Goal: Transaction & Acquisition: Purchase product/service

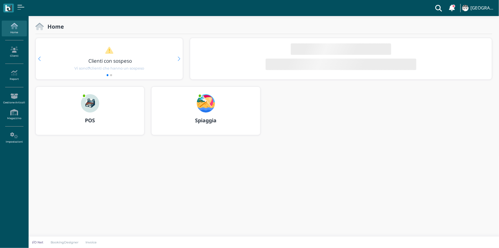
click at [79, 99] on div at bounding box center [89, 100] width 27 height 26
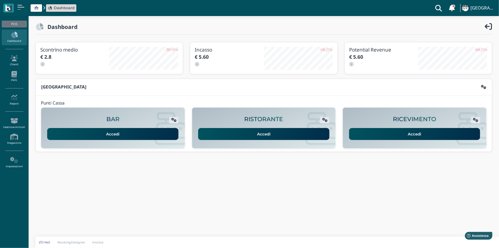
click at [404, 135] on link "Accedi" at bounding box center [414, 134] width 131 height 12
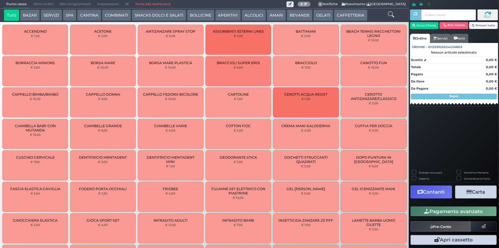
click at [343, 16] on button "CAFFETTERIA" at bounding box center [350, 14] width 33 height 11
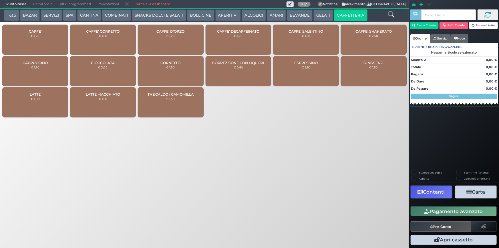
click at [36, 47] on div "CAFFE' € 1,20" at bounding box center [35, 40] width 66 height 30
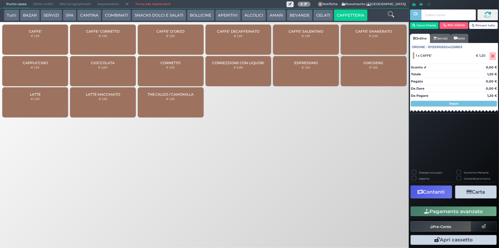
click at [36, 45] on div "CAFFE' € 1,20" at bounding box center [35, 40] width 66 height 30
click at [428, 215] on button "Pagamento avanzato" at bounding box center [454, 211] width 86 height 10
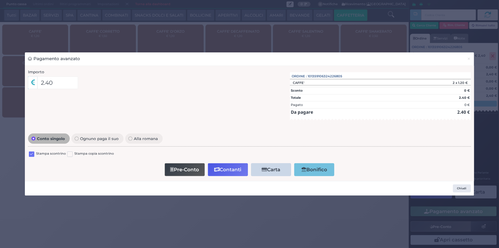
click at [33, 153] on label at bounding box center [31, 153] width 5 height 5
click at [0, 0] on input "checkbox" at bounding box center [0, 0] width 0 height 0
click at [225, 171] on button "Contanti" at bounding box center [228, 169] width 40 height 13
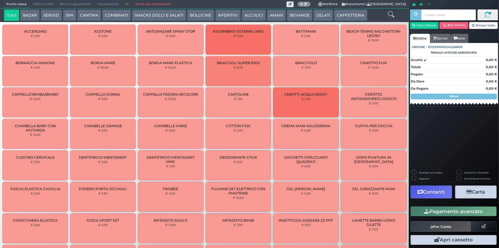
click at [40, 4] on span "Ultimi ordini" at bounding box center [43, 4] width 27 height 8
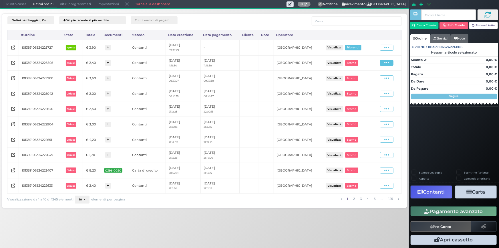
click at [384, 63] on span at bounding box center [386, 63] width 13 height 6
click at [377, 80] on span "Ristampa Pre-Conto" at bounding box center [374, 79] width 23 height 10
click at [354, 47] on button "Riprendi" at bounding box center [353, 47] width 16 height 5
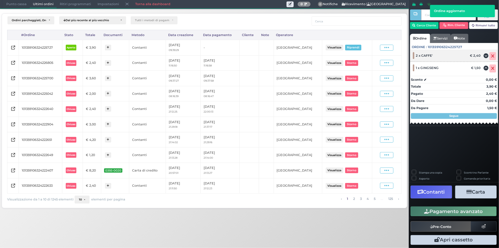
click at [495, 56] on icon at bounding box center [493, 56] width 3 height 0
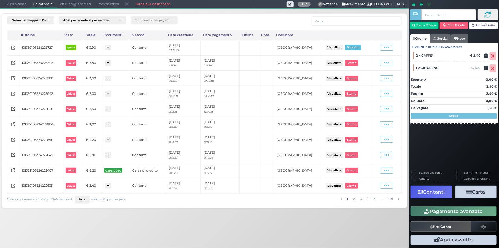
click at [487, 27] on button "Rimuovi tutto" at bounding box center [484, 25] width 29 height 7
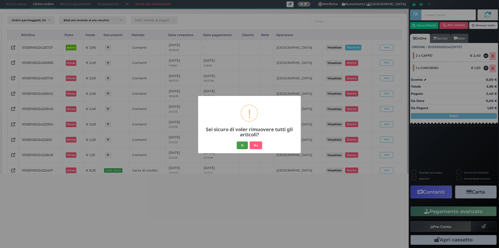
click at [240, 146] on button "Si" at bounding box center [242, 145] width 11 height 8
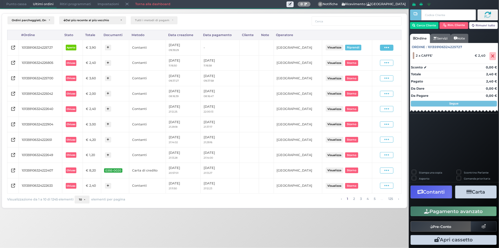
click at [387, 46] on icon at bounding box center [387, 47] width 5 height 5
click at [379, 60] on div "Riprendi" at bounding box center [372, 61] width 28 height 5
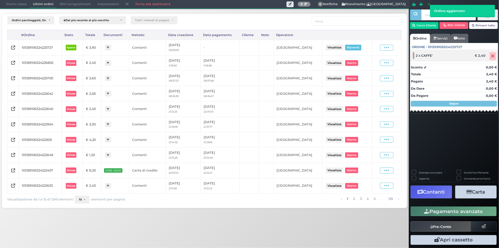
click at [492, 56] on icon at bounding box center [493, 56] width 3 height 0
click at [13, 3] on span "Punto cassa" at bounding box center [16, 4] width 27 height 8
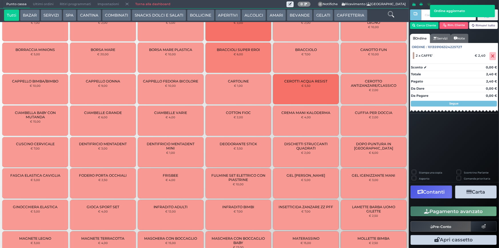
click at [36, 2] on span "Ultimi ordini" at bounding box center [43, 4] width 27 height 8
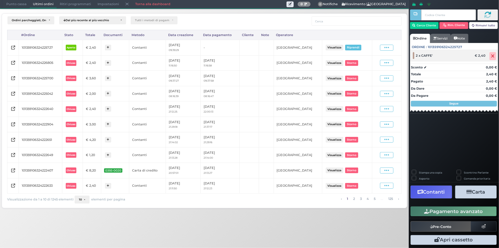
click at [492, 56] on icon at bounding box center [493, 56] width 3 height 0
click at [26, 5] on span "Punto cassa" at bounding box center [16, 4] width 27 height 8
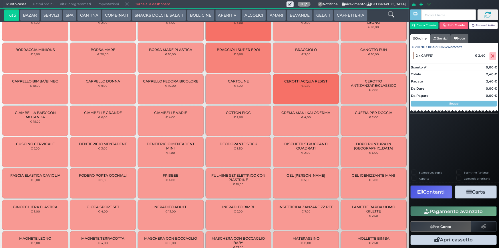
click at [34, 4] on span "Ultimi ordini" at bounding box center [43, 4] width 27 height 8
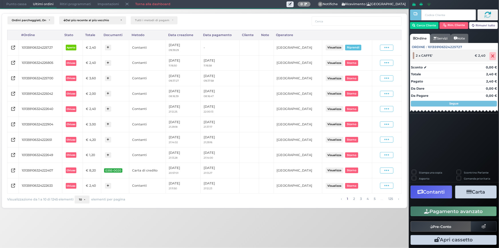
click at [492, 56] on icon at bounding box center [493, 56] width 3 height 0
click at [16, 9] on div "Ordini parcheggiati, Ordini aperti, Ordini chiusi Dal più recente al più vecchi…" at bounding box center [204, 109] width 415 height 201
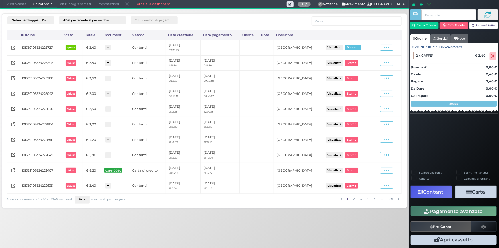
click at [17, 6] on span "Punto cassa" at bounding box center [16, 4] width 27 height 8
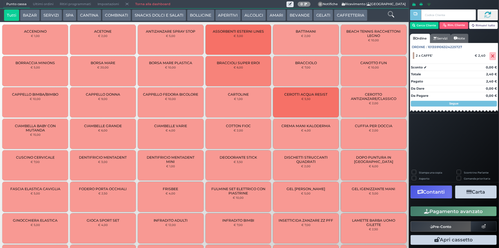
click at [345, 13] on button "CAFFETTERIA" at bounding box center [350, 14] width 33 height 11
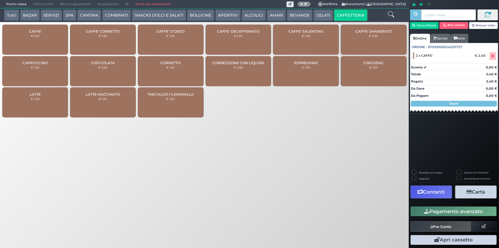
click at [312, 38] on div "CAFFE' SALENTINO € 1,20" at bounding box center [306, 40] width 66 height 30
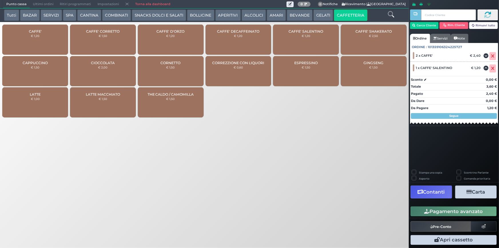
click at [455, 210] on button "Pagamento avanzato" at bounding box center [454, 211] width 86 height 10
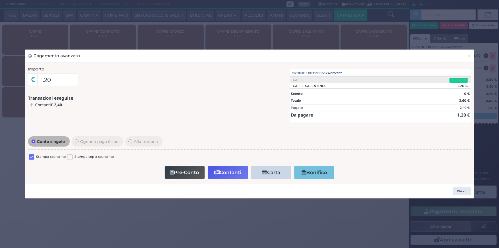
click at [34, 157] on label at bounding box center [31, 156] width 5 height 5
click at [0, 0] on input "checkbox" at bounding box center [0, 0] width 0 height 0
click at [219, 174] on icon "button" at bounding box center [216, 172] width 5 height 5
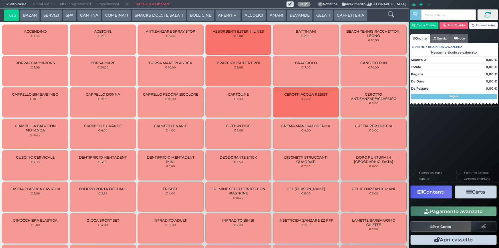
click at [50, 3] on span "Ultimi ordini" at bounding box center [43, 4] width 27 height 8
click at [44, 6] on span "Ultimi ordini" at bounding box center [43, 4] width 27 height 8
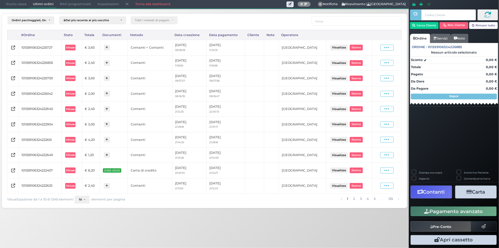
click at [40, 4] on span "Ultimi ordini" at bounding box center [43, 4] width 27 height 8
click at [352, 197] on link "2" at bounding box center [354, 198] width 5 height 6
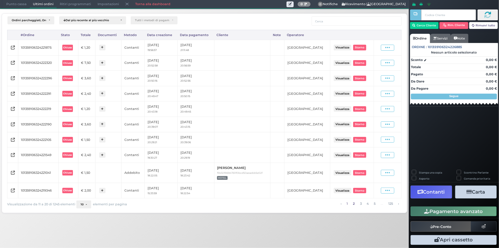
click at [347, 202] on link "1" at bounding box center [347, 203] width 4 height 6
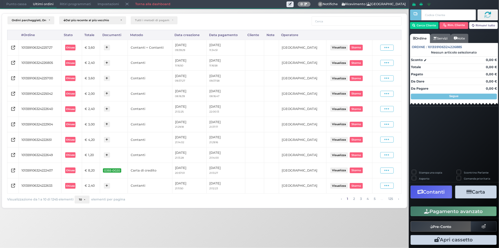
click at [11, 2] on span "Punto cassa" at bounding box center [16, 4] width 27 height 8
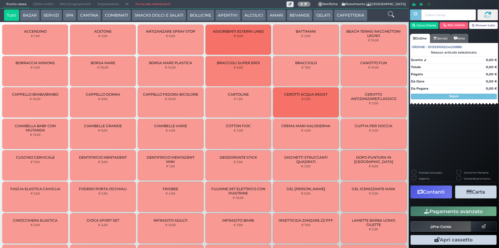
click at [46, 2] on span "Ultimi ordini" at bounding box center [43, 4] width 27 height 8
click at [38, 6] on span "Ultimi ordini" at bounding box center [43, 4] width 27 height 8
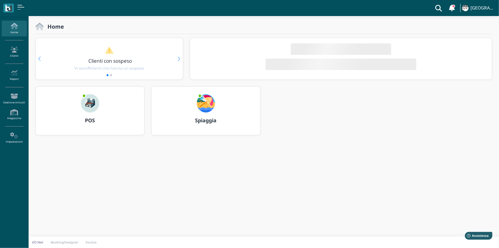
click at [92, 115] on div "POS" at bounding box center [90, 120] width 108 height 16
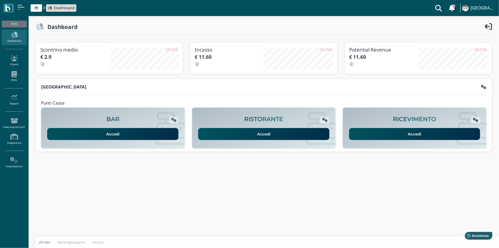
click at [369, 134] on link "Accedi" at bounding box center [414, 134] width 131 height 12
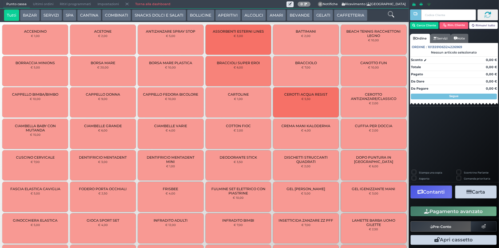
click at [47, 2] on span "Ultimi ordini" at bounding box center [43, 4] width 27 height 8
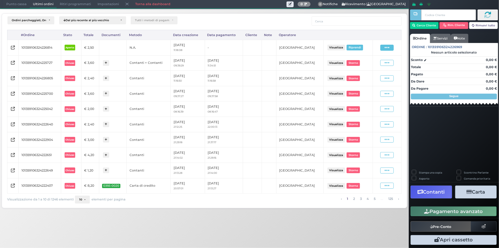
click at [386, 46] on icon at bounding box center [387, 47] width 5 height 5
click at [376, 60] on span "Riprendi" at bounding box center [370, 61] width 14 height 5
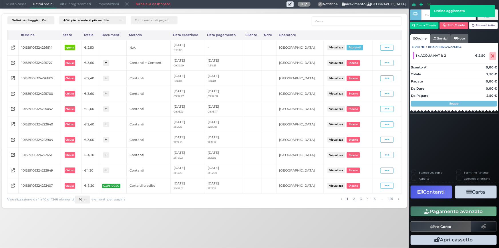
click at [445, 208] on button "Pagamento avanzato" at bounding box center [454, 211] width 86 height 10
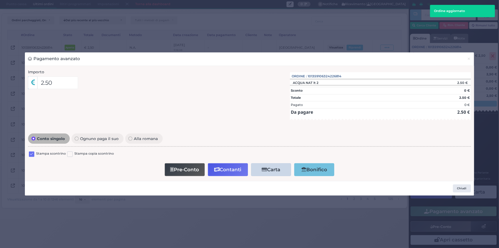
click at [28, 152] on div "Stampa scontrino Stampa copia scontrino" at bounding box center [249, 154] width 443 height 13
click at [31, 152] on label at bounding box center [31, 153] width 5 height 5
click at [0, 0] on input "checkbox" at bounding box center [0, 0] width 0 height 0
click at [225, 172] on button "Contanti" at bounding box center [228, 169] width 40 height 13
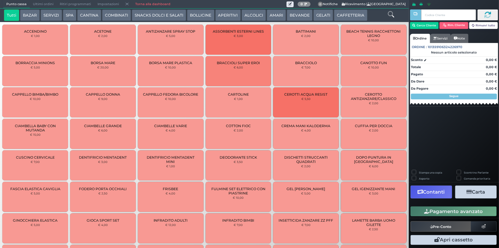
click at [36, 4] on span "Ultimi ordini" at bounding box center [43, 4] width 27 height 8
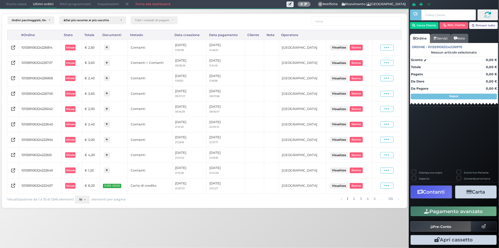
click at [382, 50] on span at bounding box center [387, 48] width 13 height 6
click at [375, 65] on span "Ristampa Pre-Conto" at bounding box center [374, 64] width 23 height 10
click at [17, 3] on span "Punto cassa" at bounding box center [16, 4] width 27 height 8
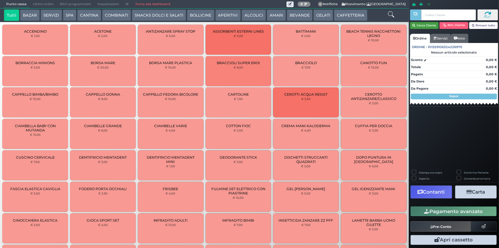
click at [419, 26] on button "Cerca Cliente" at bounding box center [424, 25] width 29 height 7
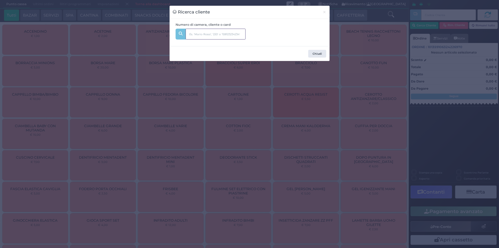
click at [226, 29] on input "text" at bounding box center [216, 34] width 60 height 11
type input "336"
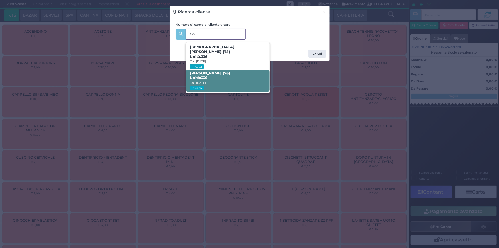
click at [230, 71] on b "Giovanni Cala Lesina (76) Unità: 336" at bounding box center [210, 75] width 40 height 9
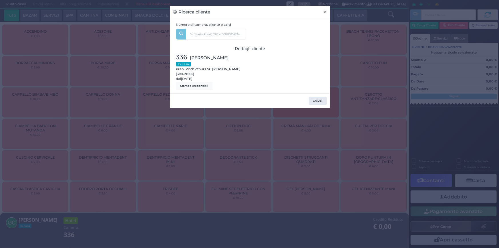
click at [325, 12] on span "×" at bounding box center [325, 12] width 4 height 6
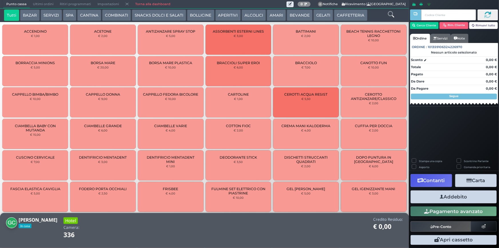
click at [226, 17] on button "APERITIVI" at bounding box center [227, 14] width 25 height 11
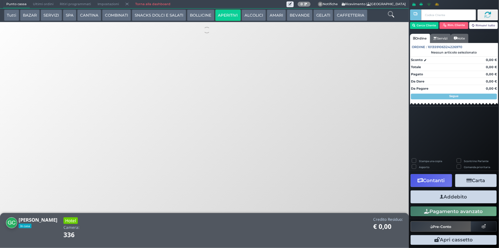
click at [259, 14] on button "ALCOLICI" at bounding box center [254, 14] width 24 height 11
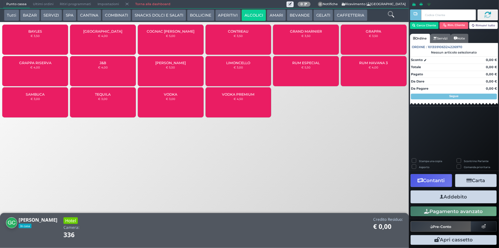
click at [112, 17] on button "COMBINATI" at bounding box center [116, 14] width 29 height 11
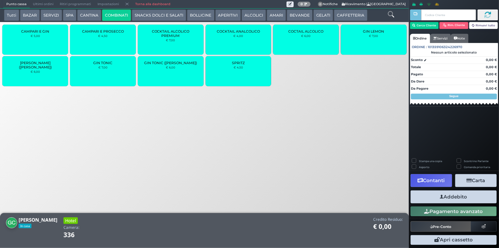
click at [88, 14] on button "CANTINA" at bounding box center [89, 14] width 24 height 11
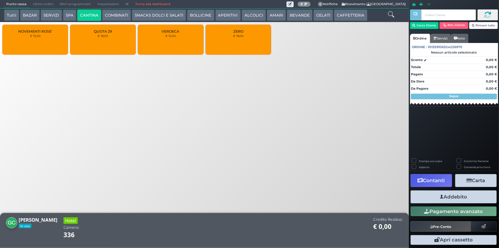
click at [123, 12] on button "COMBINATI" at bounding box center [116, 14] width 29 height 11
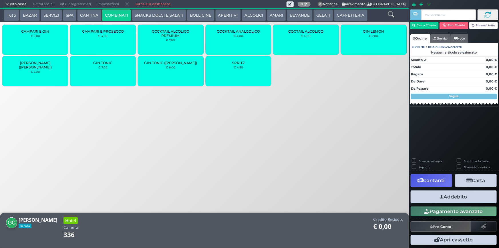
click at [155, 16] on button "SNACKS DOLCI E SALATI" at bounding box center [159, 14] width 54 height 11
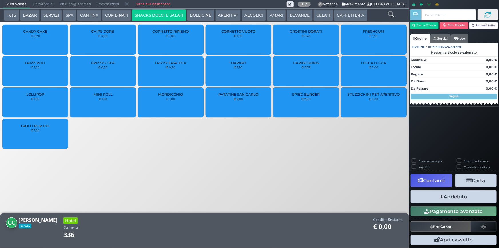
click at [198, 16] on button "BOLLICINE" at bounding box center [200, 14] width 27 height 11
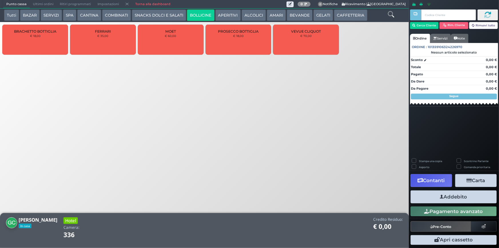
click at [229, 41] on div "PROSECCO BOTTIGLIA € 18,00" at bounding box center [239, 40] width 66 height 30
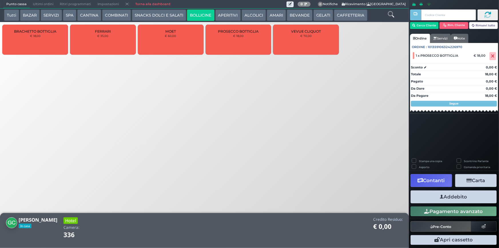
drag, startPoint x: 437, startPoint y: 197, endPoint x: 436, endPoint y: 194, distance: 3.1
click at [437, 197] on button "Addebito" at bounding box center [454, 196] width 86 height 13
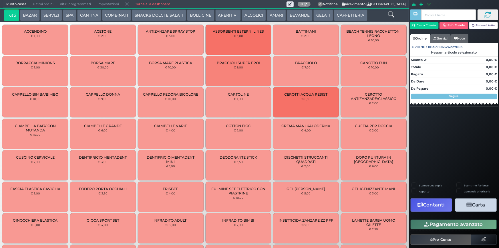
click at [334, 15] on button "CAFFETTERIA" at bounding box center [350, 14] width 33 height 11
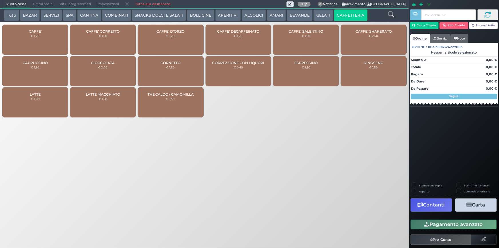
click at [44, 45] on div "CAFFE' € 1,20" at bounding box center [35, 40] width 66 height 30
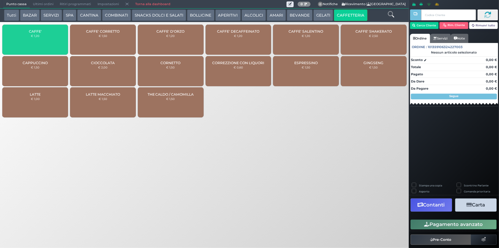
click at [44, 45] on div "CAFFE' € 1,20" at bounding box center [35, 40] width 66 height 30
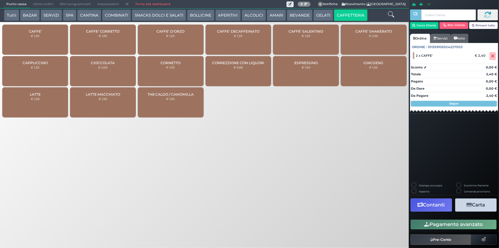
drag, startPoint x: 435, startPoint y: 222, endPoint x: 439, endPoint y: 218, distance: 6.1
click at [435, 221] on button "Pagamento avanzato" at bounding box center [454, 225] width 86 height 10
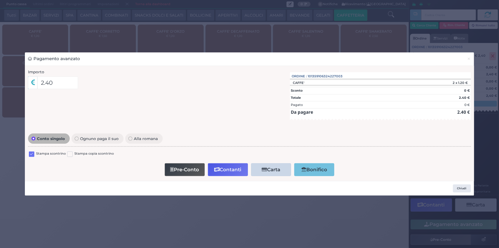
click at [31, 154] on label at bounding box center [31, 153] width 5 height 5
click at [0, 0] on input "checkbox" at bounding box center [0, 0] width 0 height 0
click at [179, 162] on div "Pre-Conto Contanti Carta Addebito Card cliente Bonifico" at bounding box center [249, 169] width 437 height 16
click at [179, 163] on div "Pre-Conto Contanti Carta Addebito Card cliente Bonifico" at bounding box center [249, 169] width 437 height 16
click at [180, 165] on button "Pre-Conto" at bounding box center [185, 169] width 40 height 13
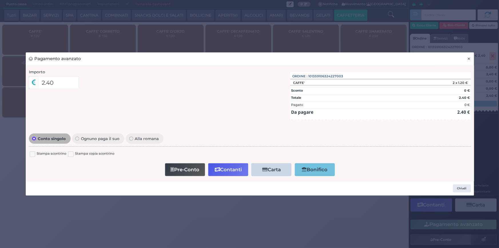
click at [472, 60] on button "×" at bounding box center [469, 58] width 10 height 13
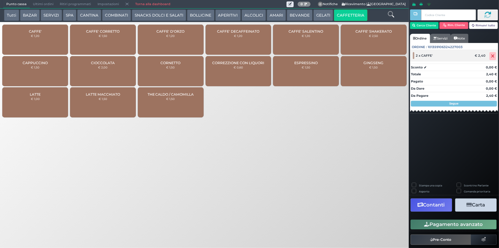
click at [492, 56] on icon at bounding box center [493, 56] width 3 height 0
